Goal: Register for event/course

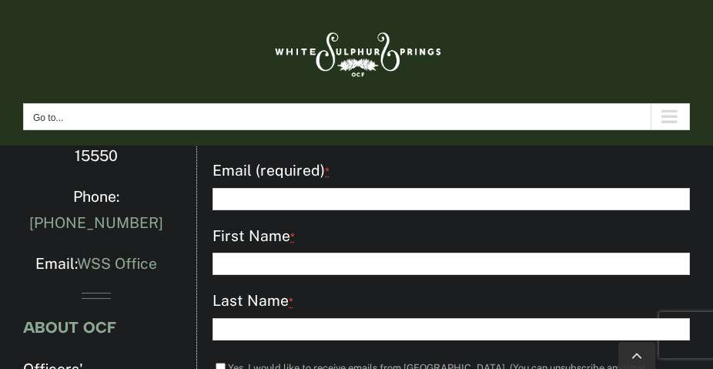
scroll to position [3851, 0]
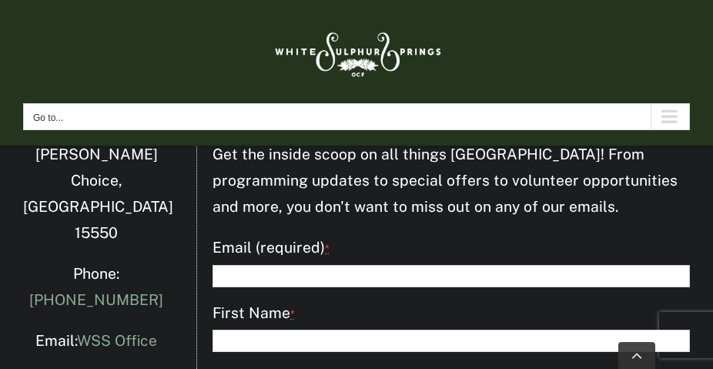
click at [63, 116] on span "Go to..." at bounding box center [48, 117] width 30 height 11
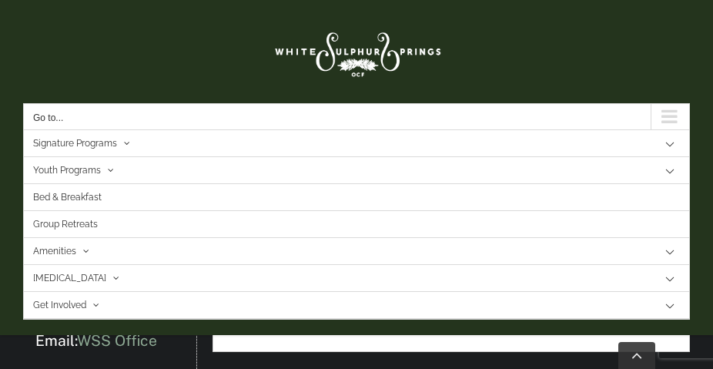
click at [587, 63] on link at bounding box center [356, 51] width 667 height 72
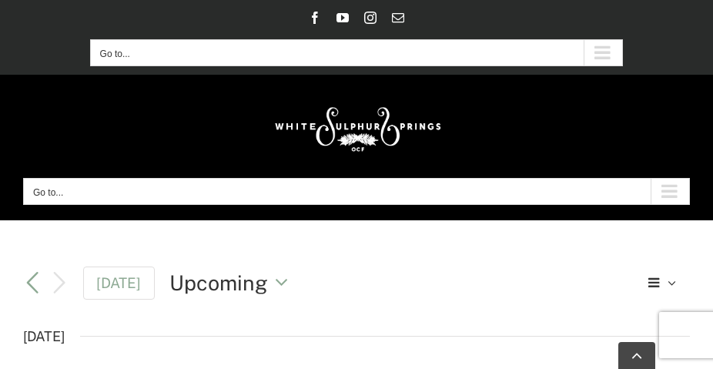
scroll to position [3851, 0]
click at [225, 58] on button "Go to..." at bounding box center [357, 52] width 534 height 27
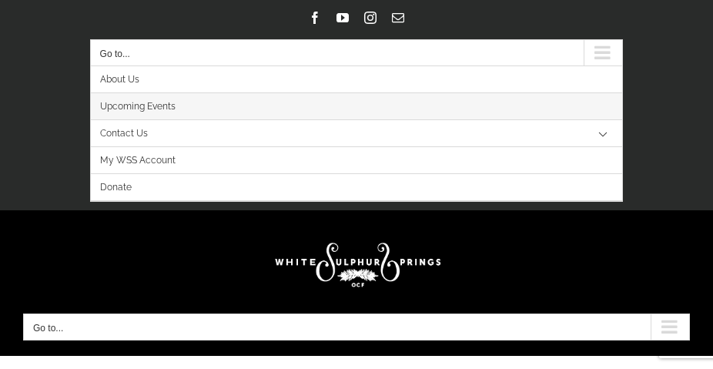
click at [176, 108] on span "Upcoming Events" at bounding box center [137, 106] width 75 height 27
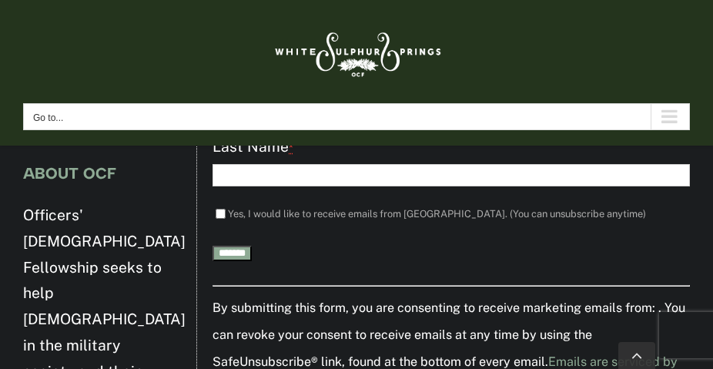
scroll to position [4005, 0]
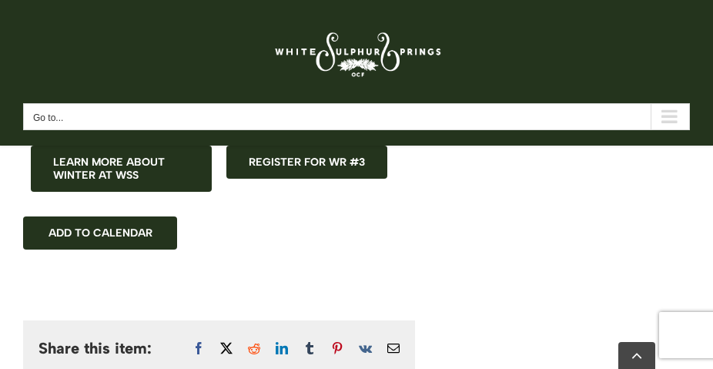
scroll to position [1309, 0]
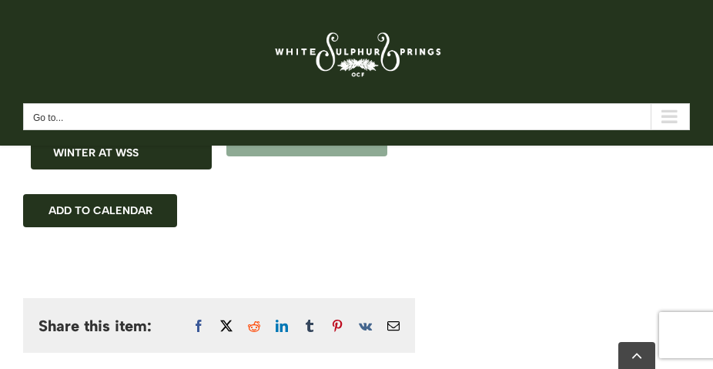
click at [336, 146] on span "Register for WR #3" at bounding box center [307, 139] width 116 height 13
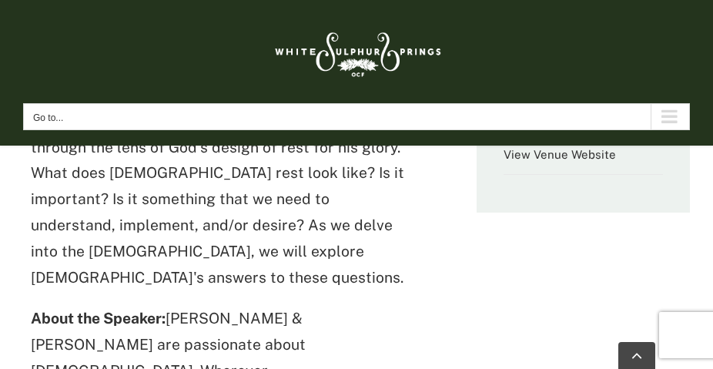
scroll to position [770, 0]
